Goal: Task Accomplishment & Management: Manage account settings

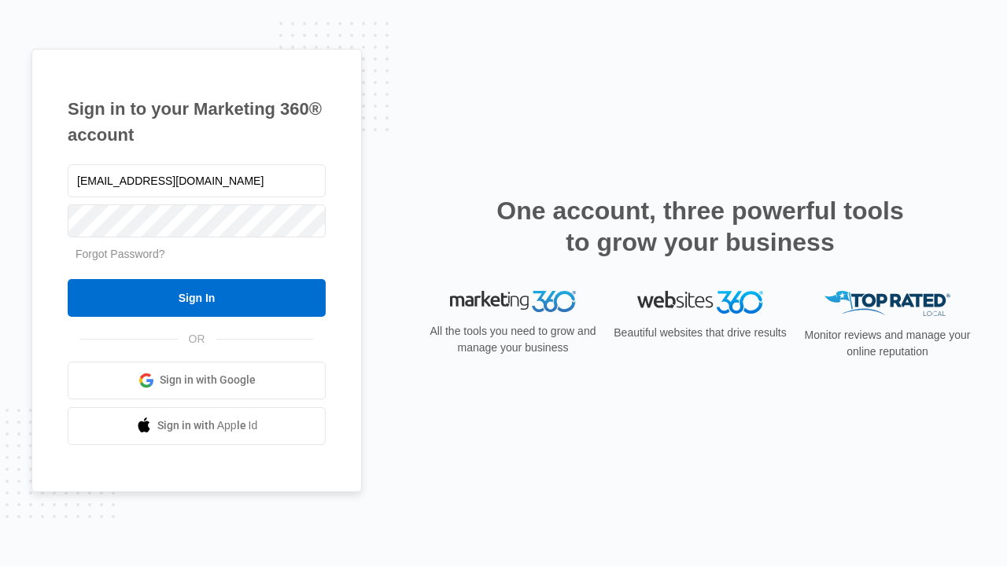
type input "[EMAIL_ADDRESS][DOMAIN_NAME]"
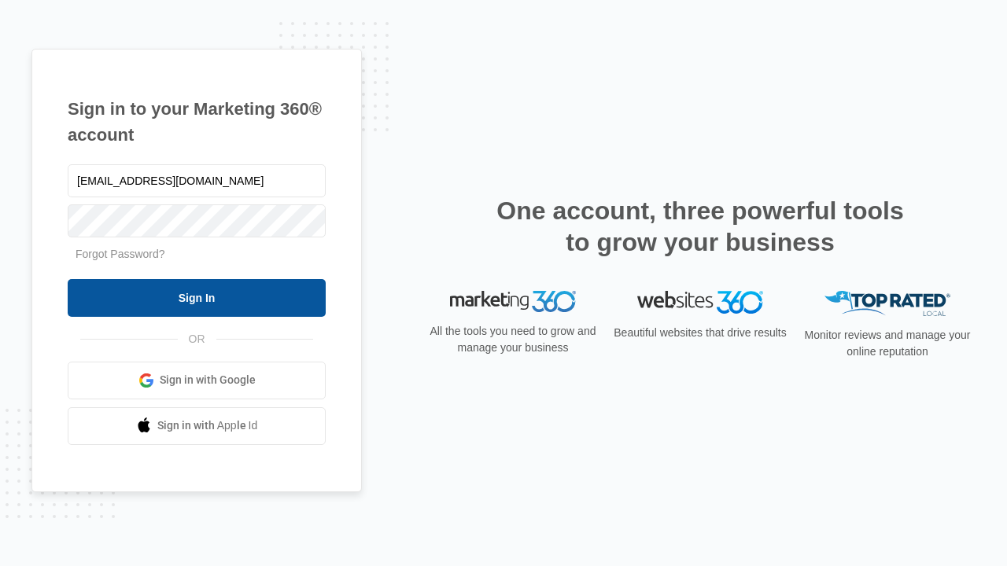
click at [197, 297] on input "Sign In" at bounding box center [197, 298] width 258 height 38
